Goal: Find specific page/section: Find specific page/section

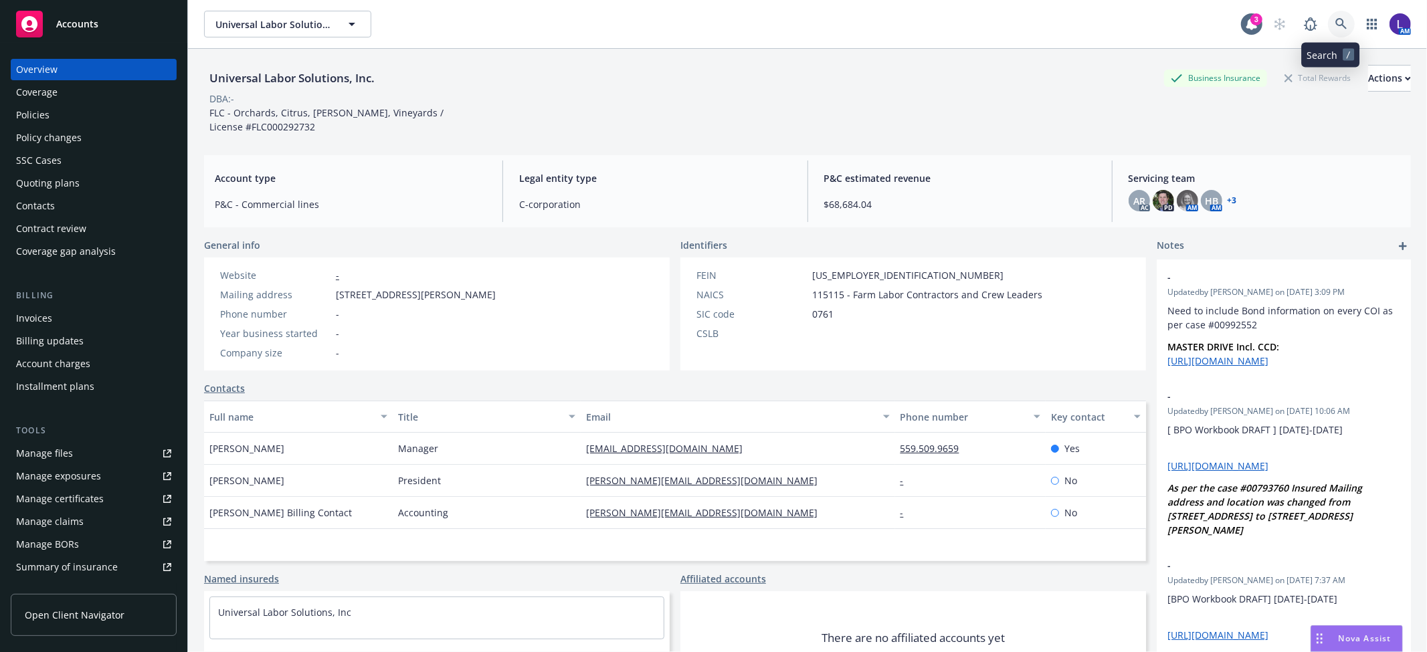
click at [1336, 21] on icon at bounding box center [1342, 24] width 12 height 12
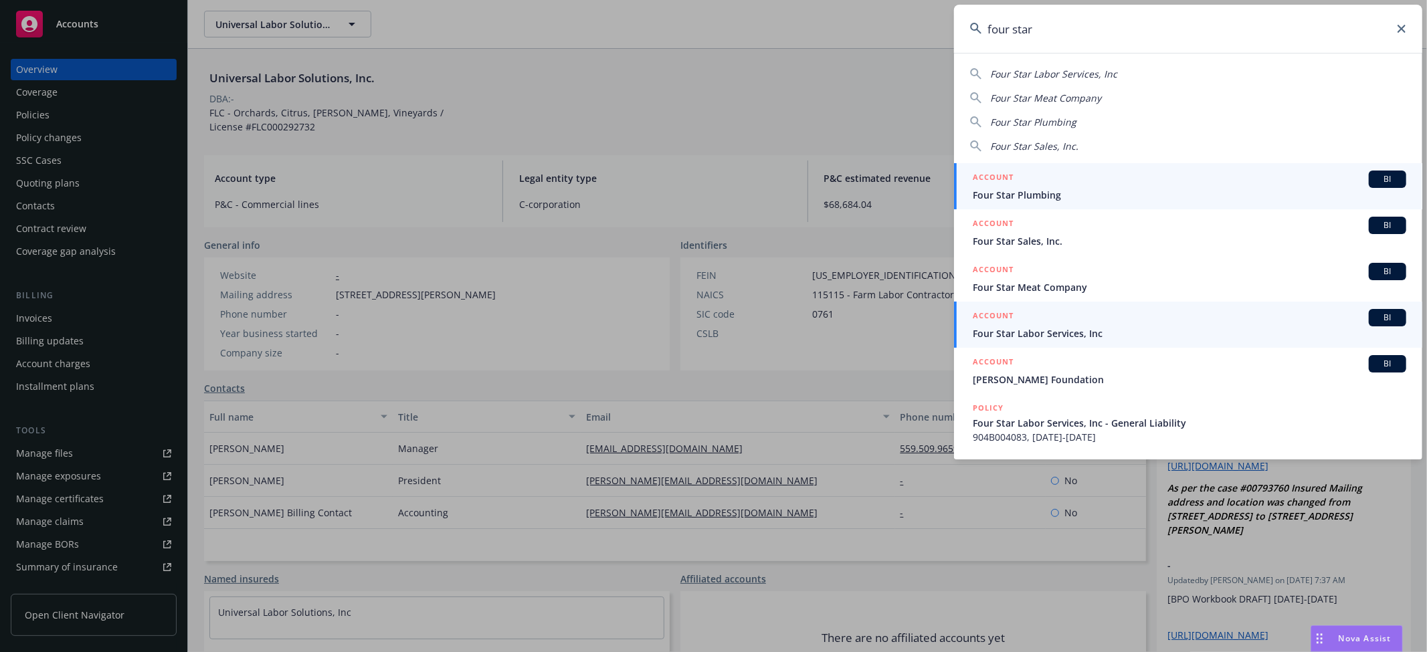
type input "four star"
click at [1087, 330] on span "Four Star Labor Services, Inc" at bounding box center [1190, 334] width 434 height 14
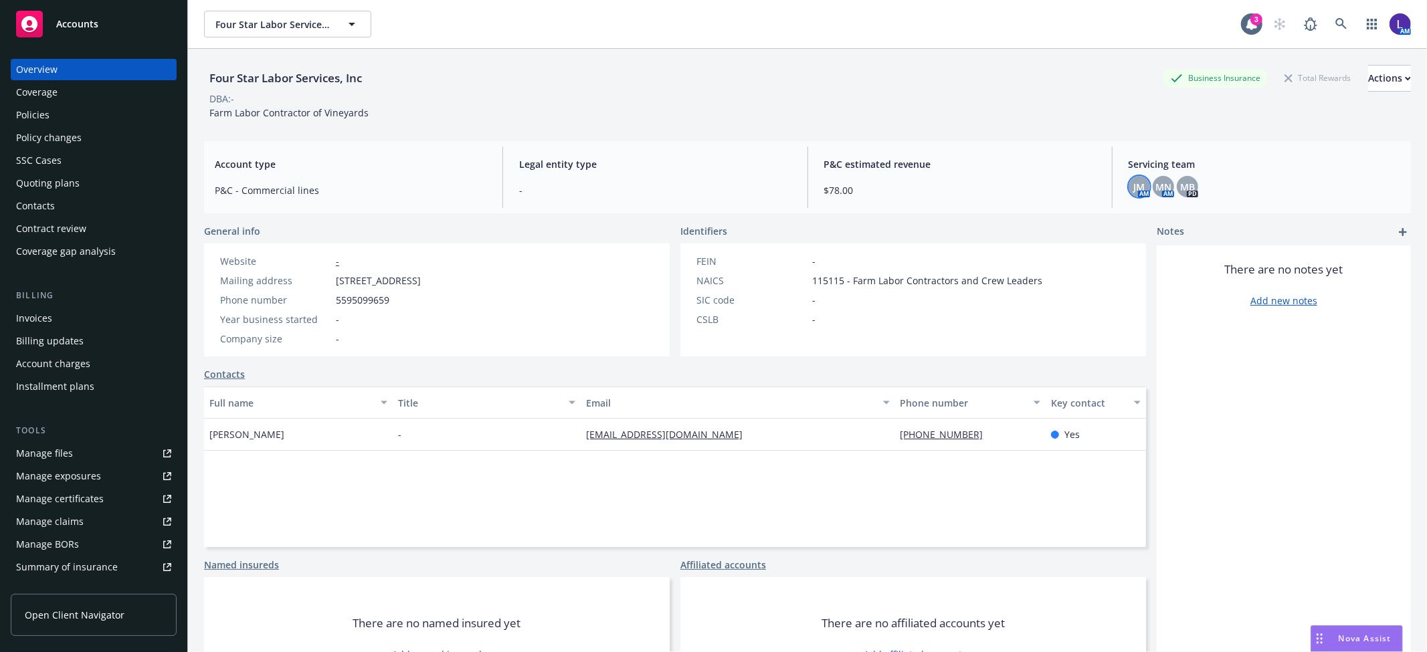
click at [1138, 189] on div "JM" at bounding box center [1139, 186] width 21 height 21
click at [1160, 185] on span "MN" at bounding box center [1164, 187] width 16 height 14
click at [1180, 185] on span "MB" at bounding box center [1187, 187] width 15 height 14
click at [1336, 23] on icon at bounding box center [1342, 24] width 12 height 12
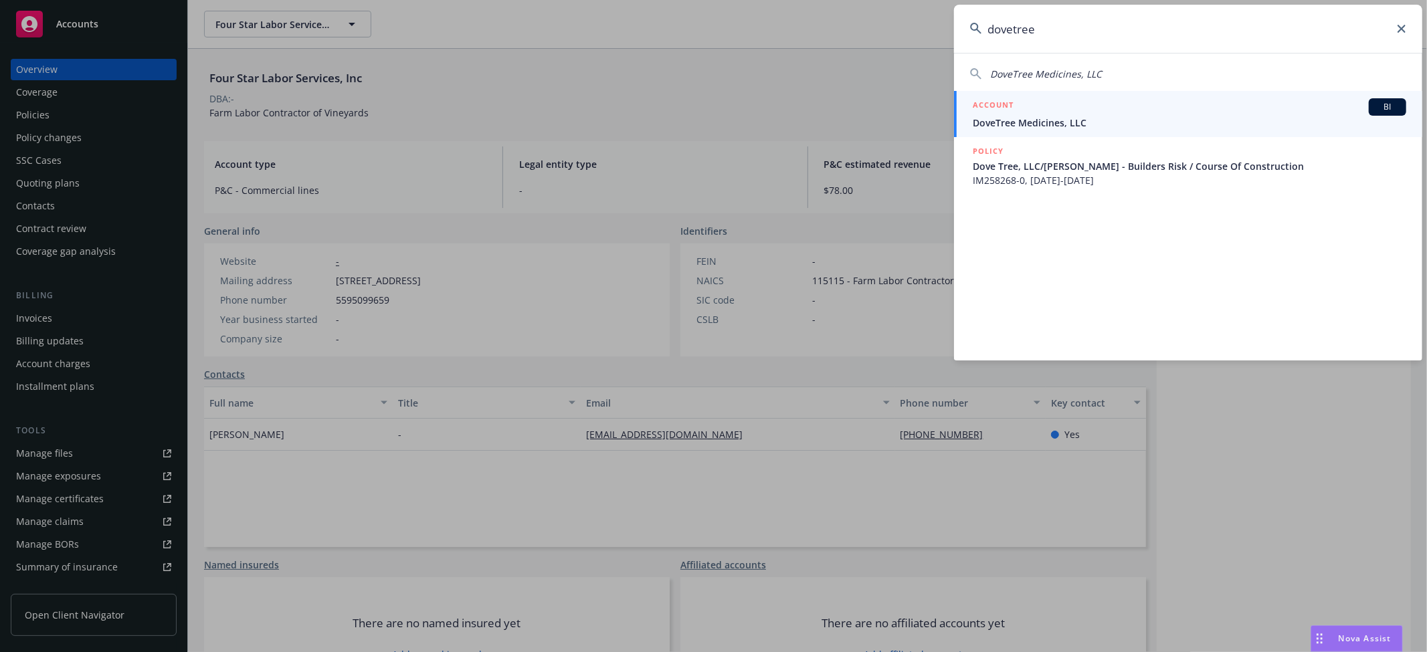
type input "dovetree"
click at [1065, 121] on span "DoveTree Medicines, LLC" at bounding box center [1190, 123] width 434 height 14
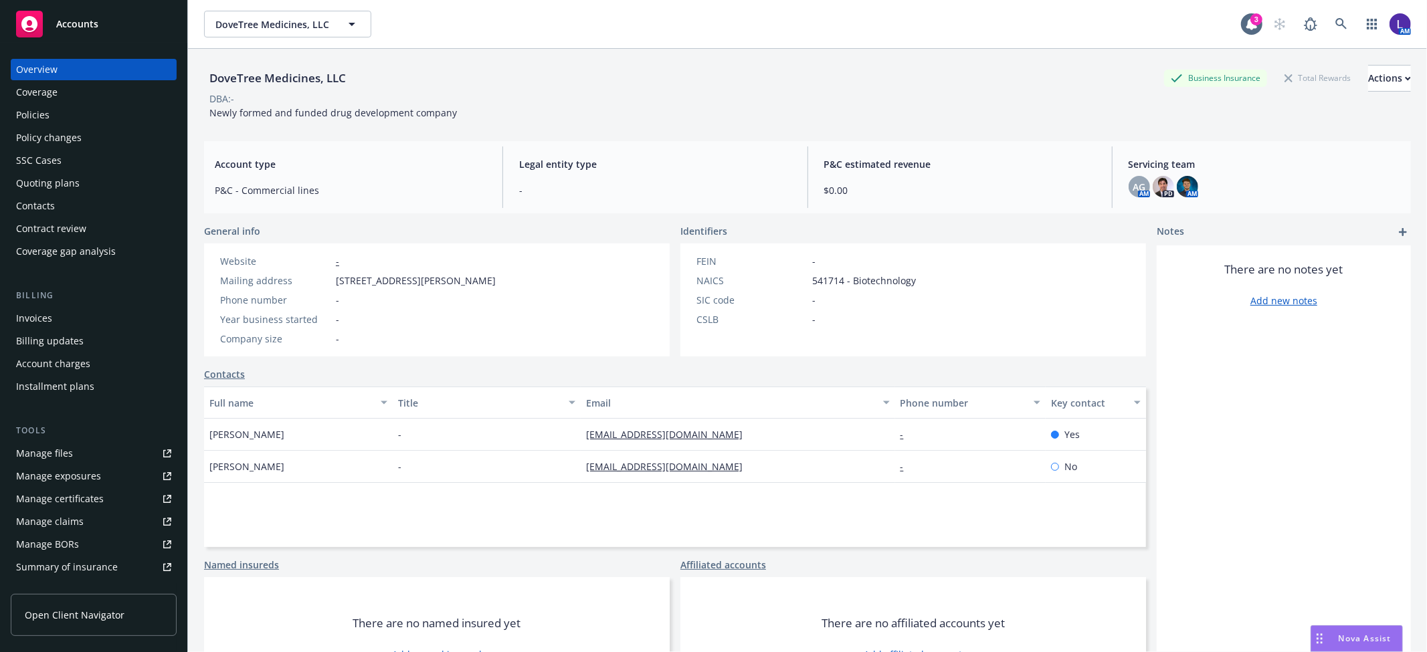
scroll to position [219, 0]
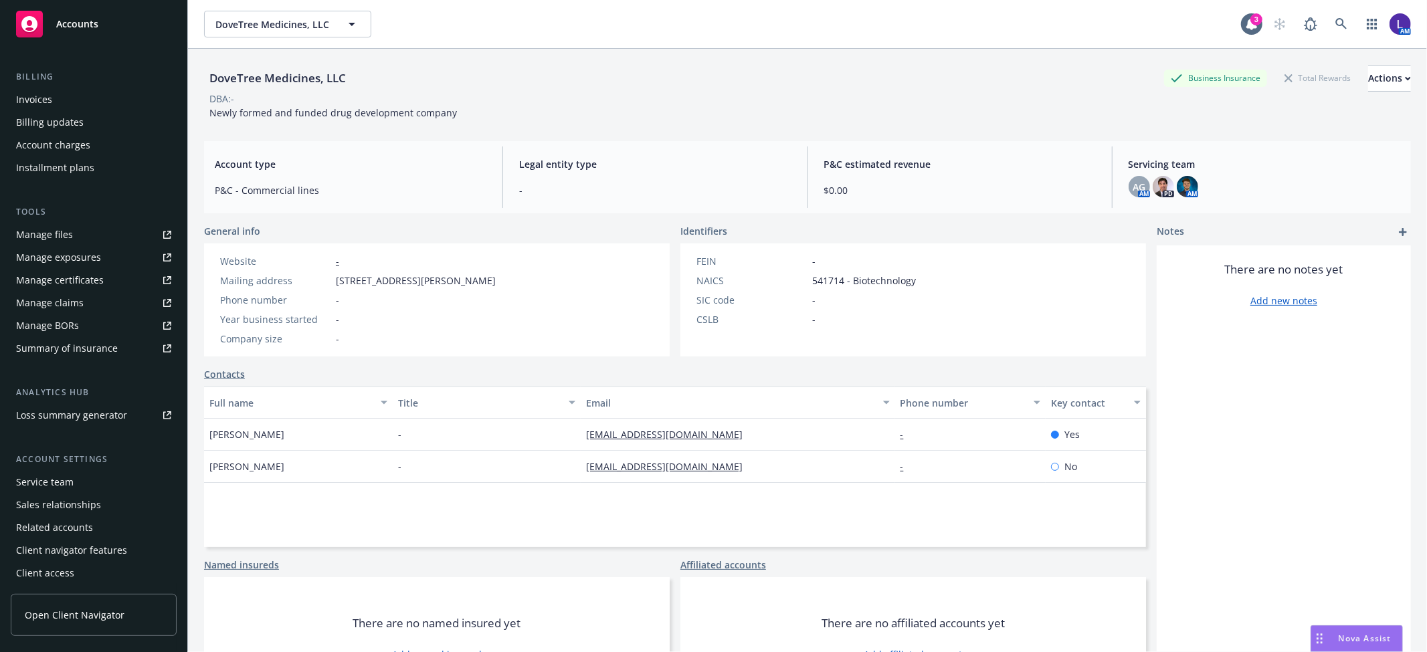
click at [51, 480] on div "Service team" at bounding box center [45, 482] width 58 height 21
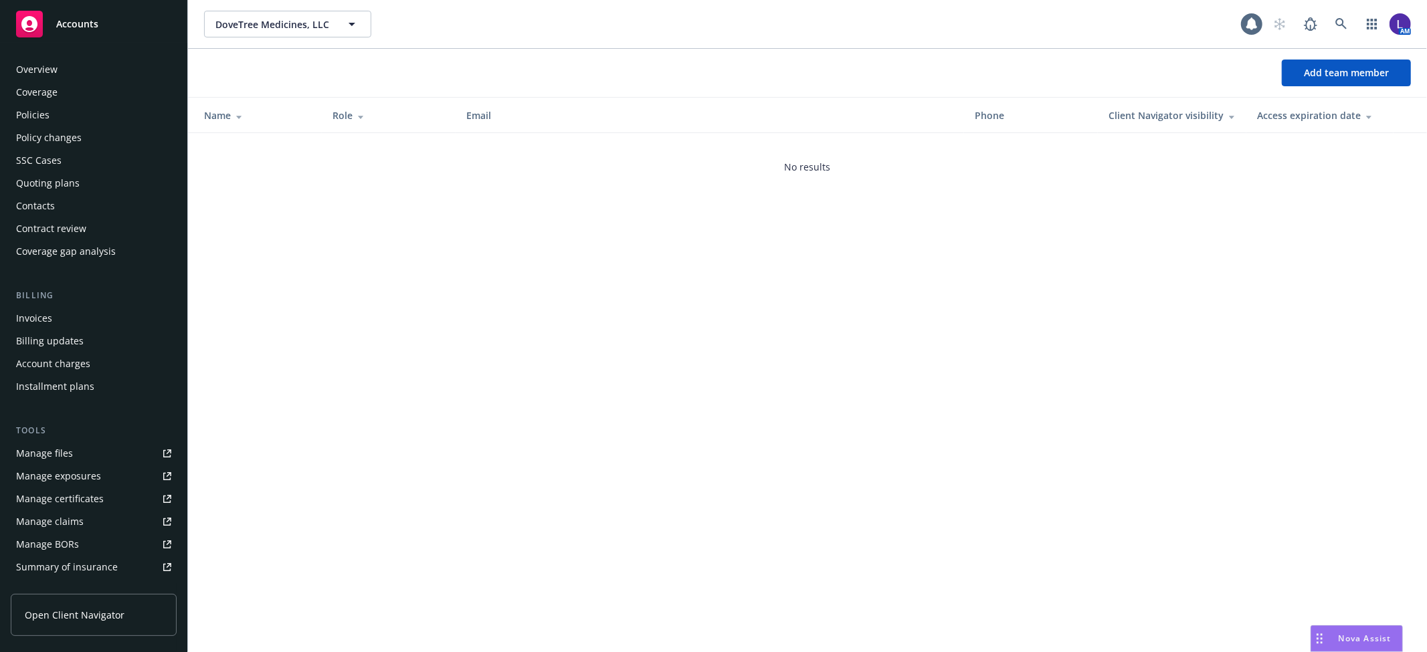
scroll to position [219, 0]
